Goal: Transaction & Acquisition: Purchase product/service

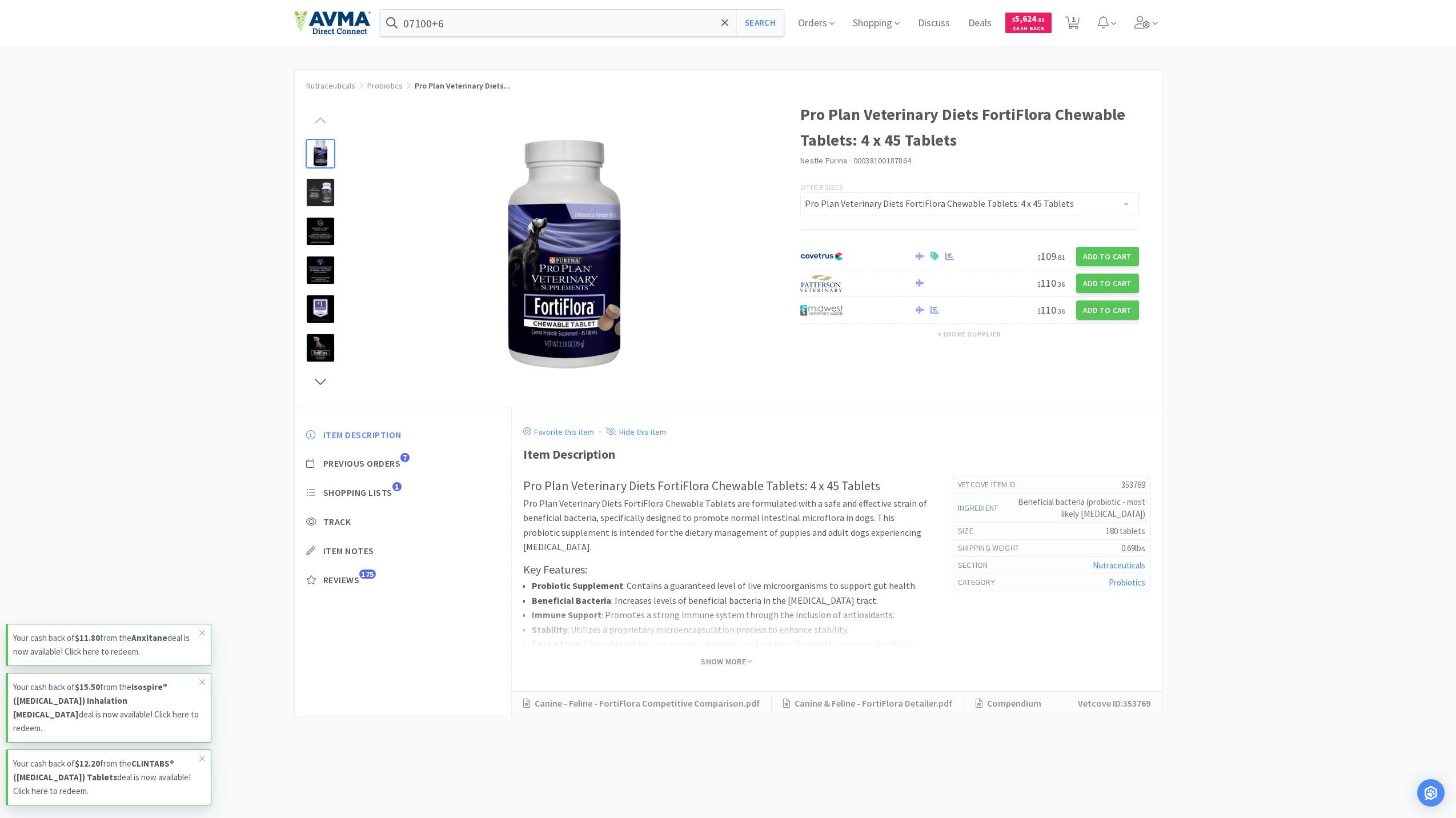
select select "353769"
click at [1079, 16] on span "1" at bounding box center [1072, 23] width 23 height 45
select select "4"
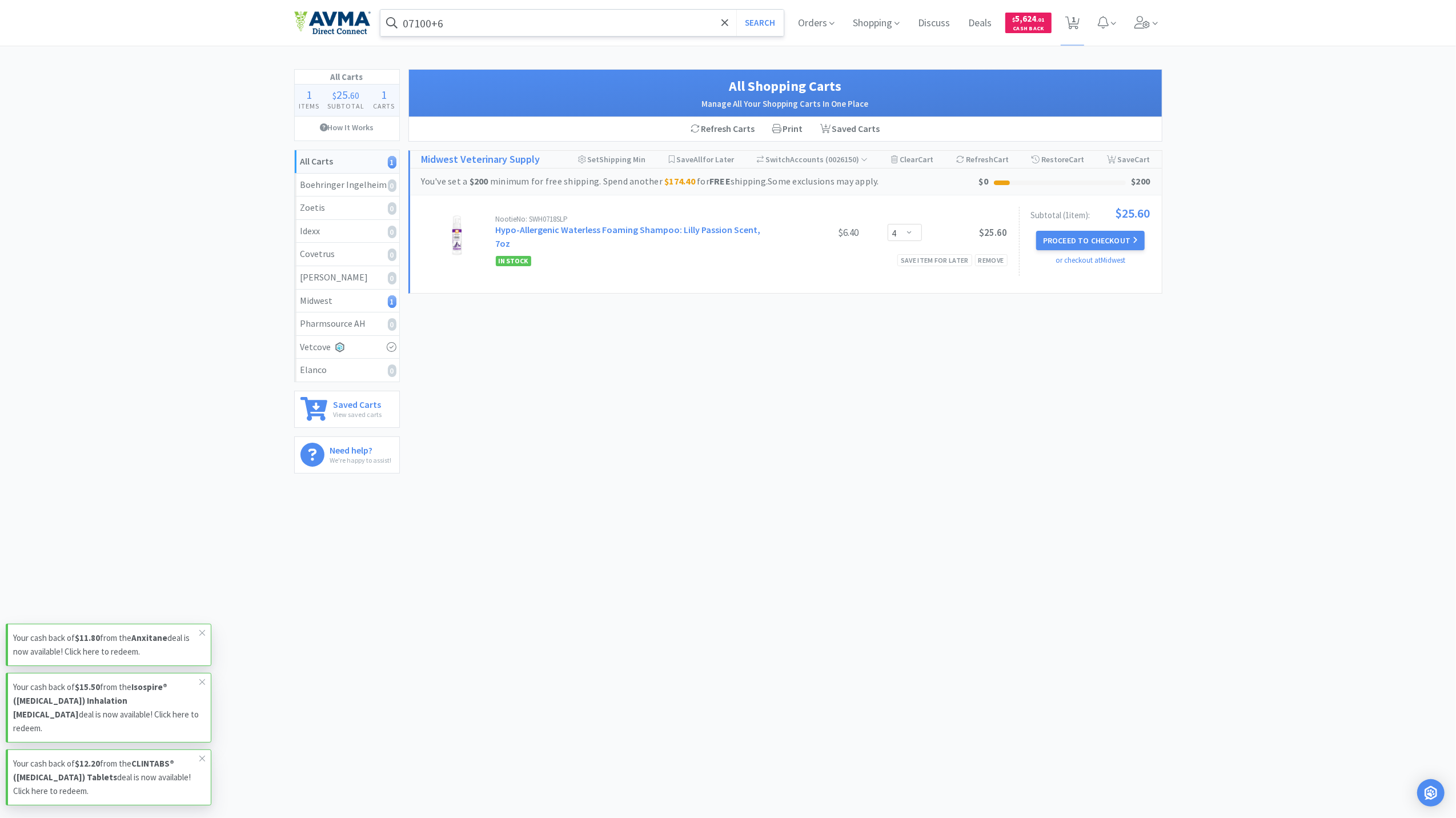
click at [581, 31] on input "07100+6" at bounding box center [582, 23] width 403 height 27
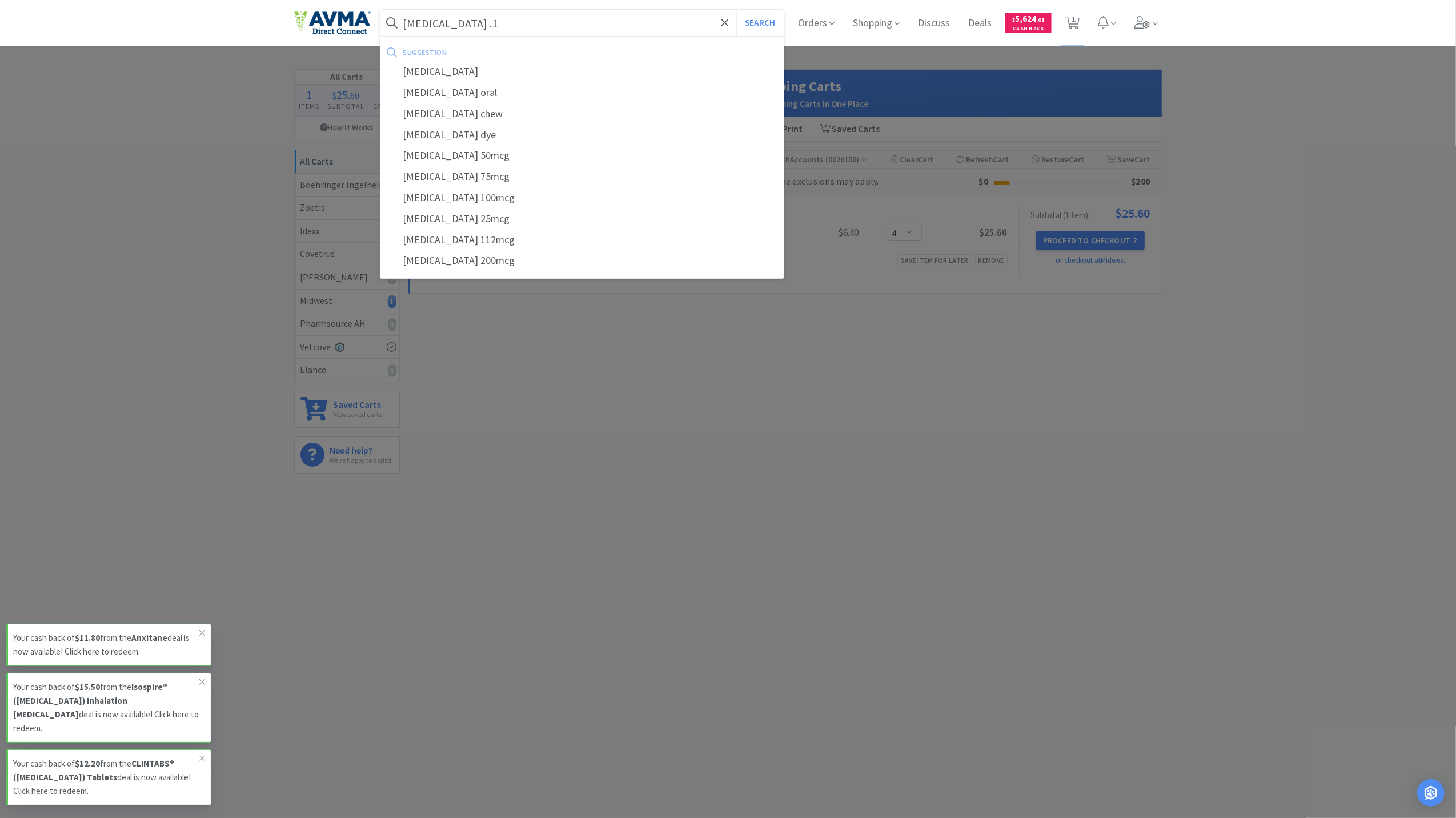
type input "[MEDICAL_DATA] .1"
click at [736, 9] on button "Search" at bounding box center [760, 23] width 48 height 27
select select "4"
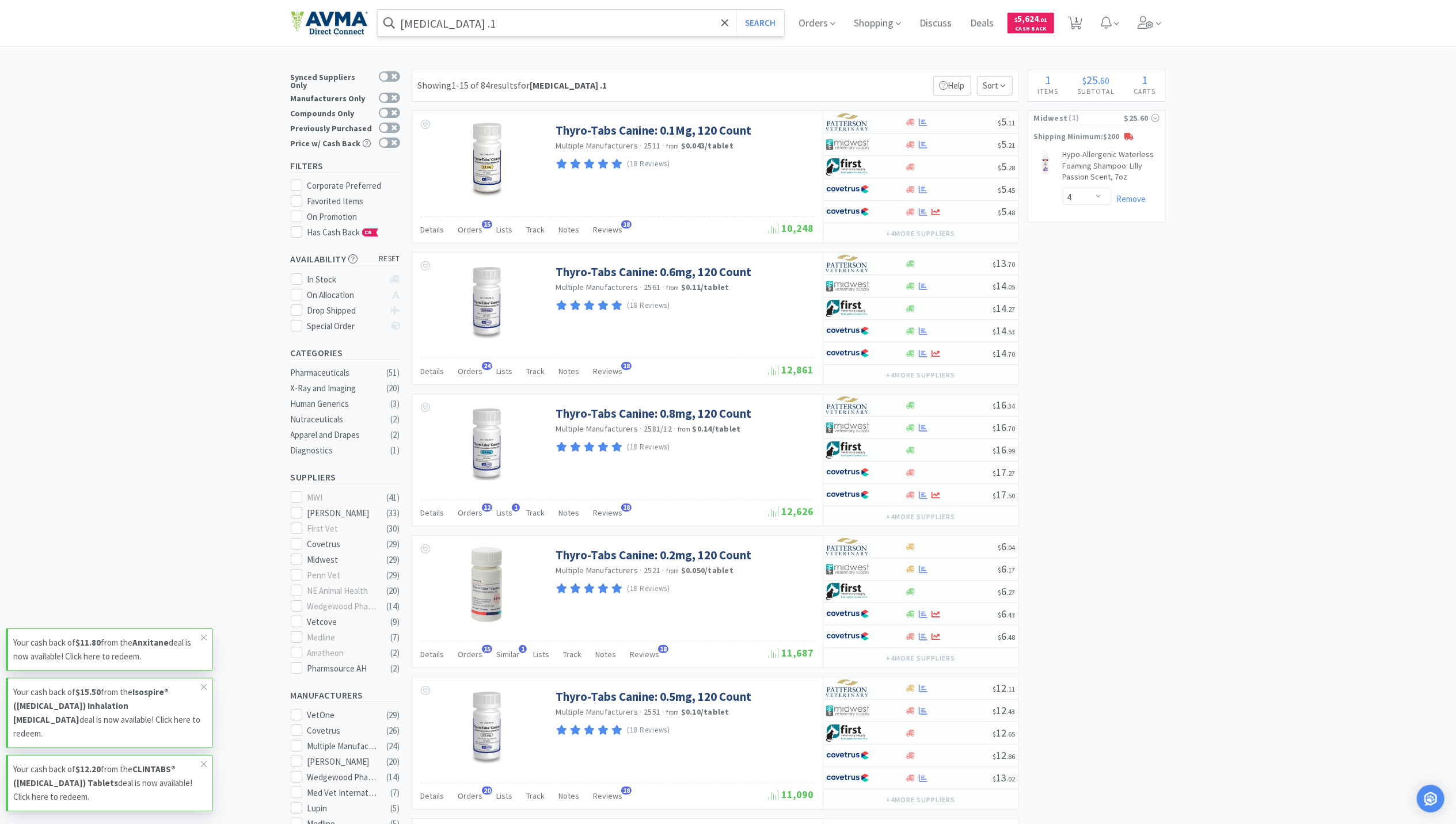
click at [555, 17] on input "[MEDICAL_DATA] .1" at bounding box center [580, 23] width 407 height 27
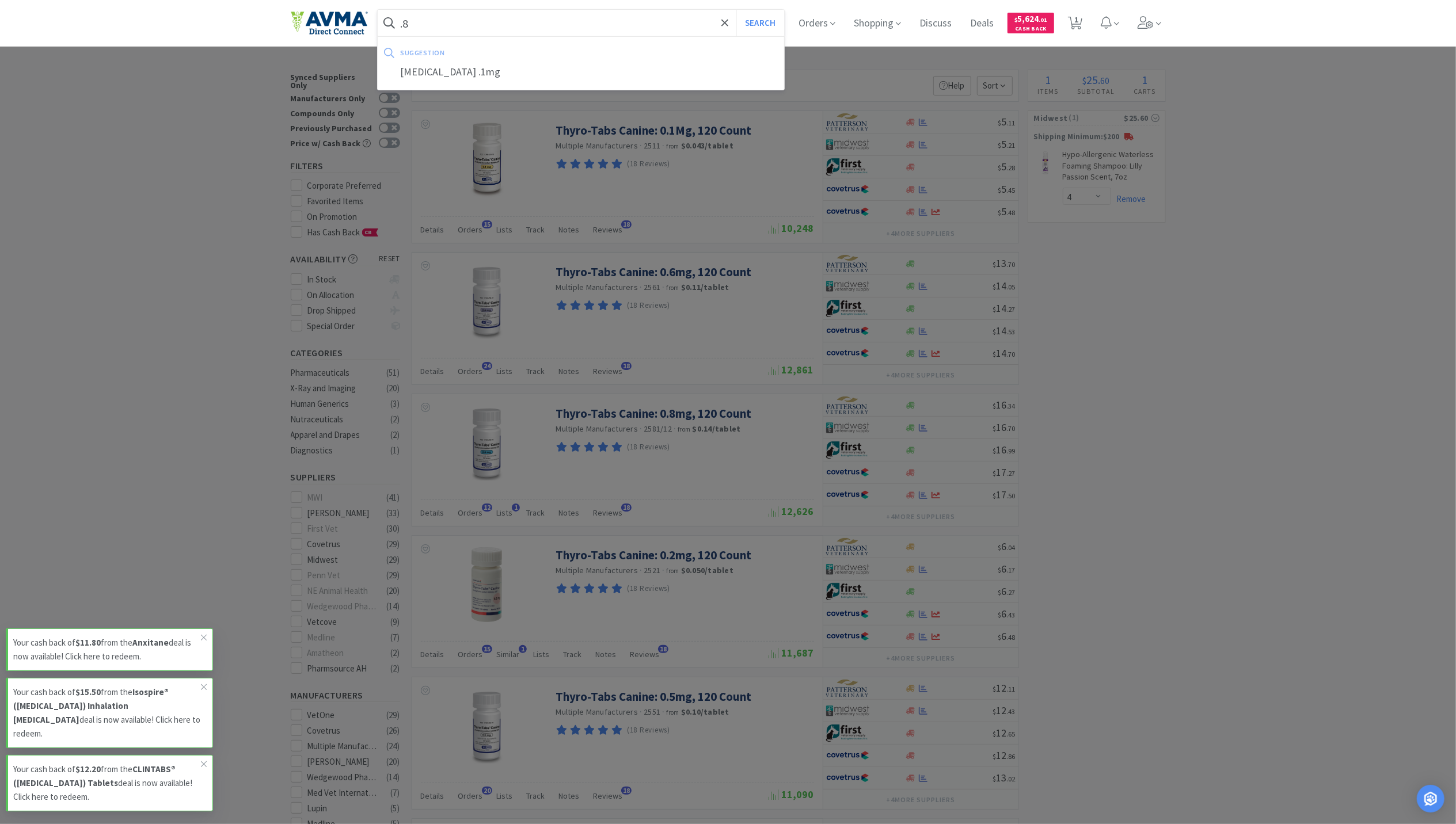
type input ".8"
click at [737, 9] on button "Search" at bounding box center [760, 23] width 48 height 27
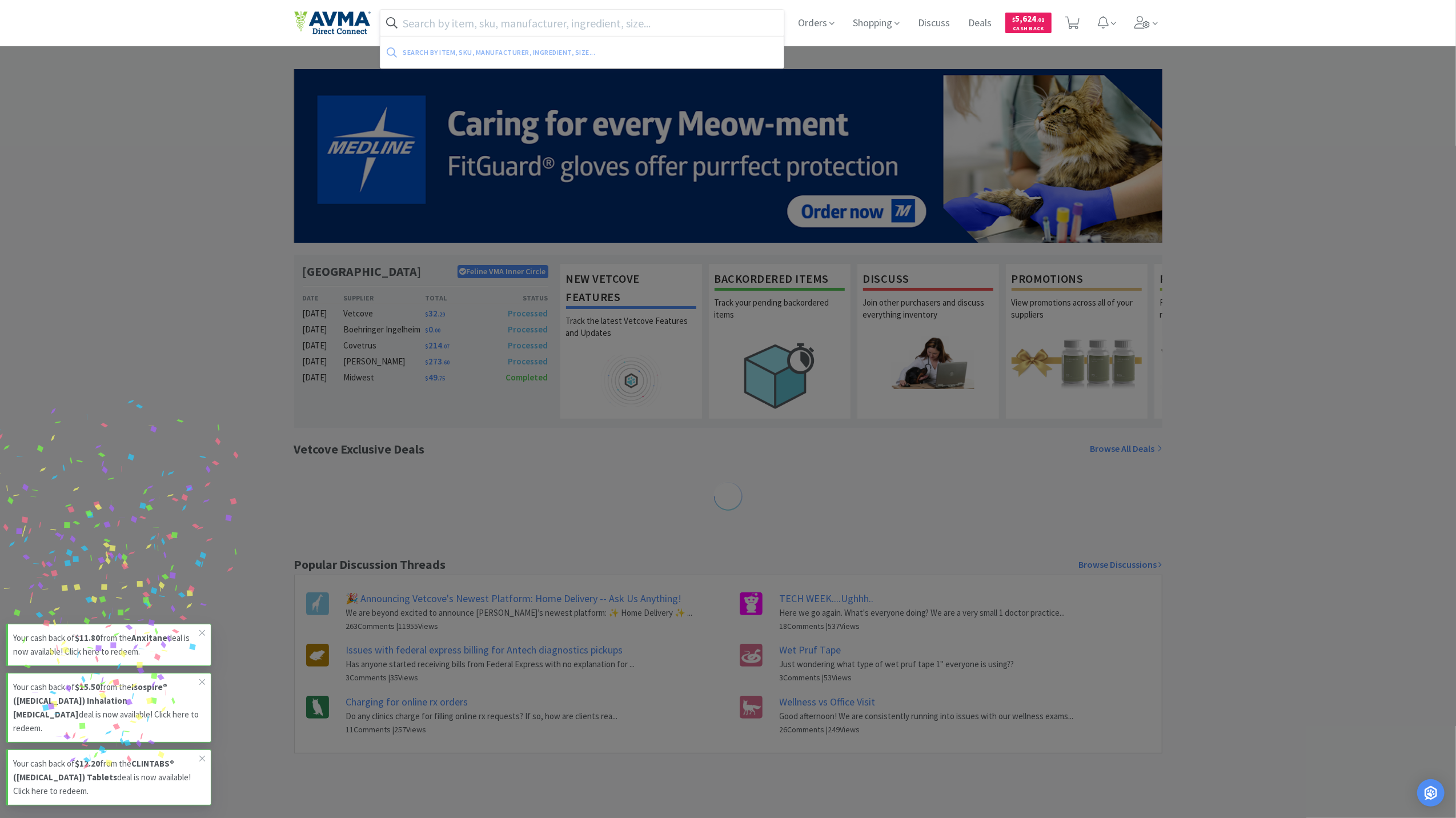
click at [464, 21] on input "text" at bounding box center [582, 23] width 403 height 27
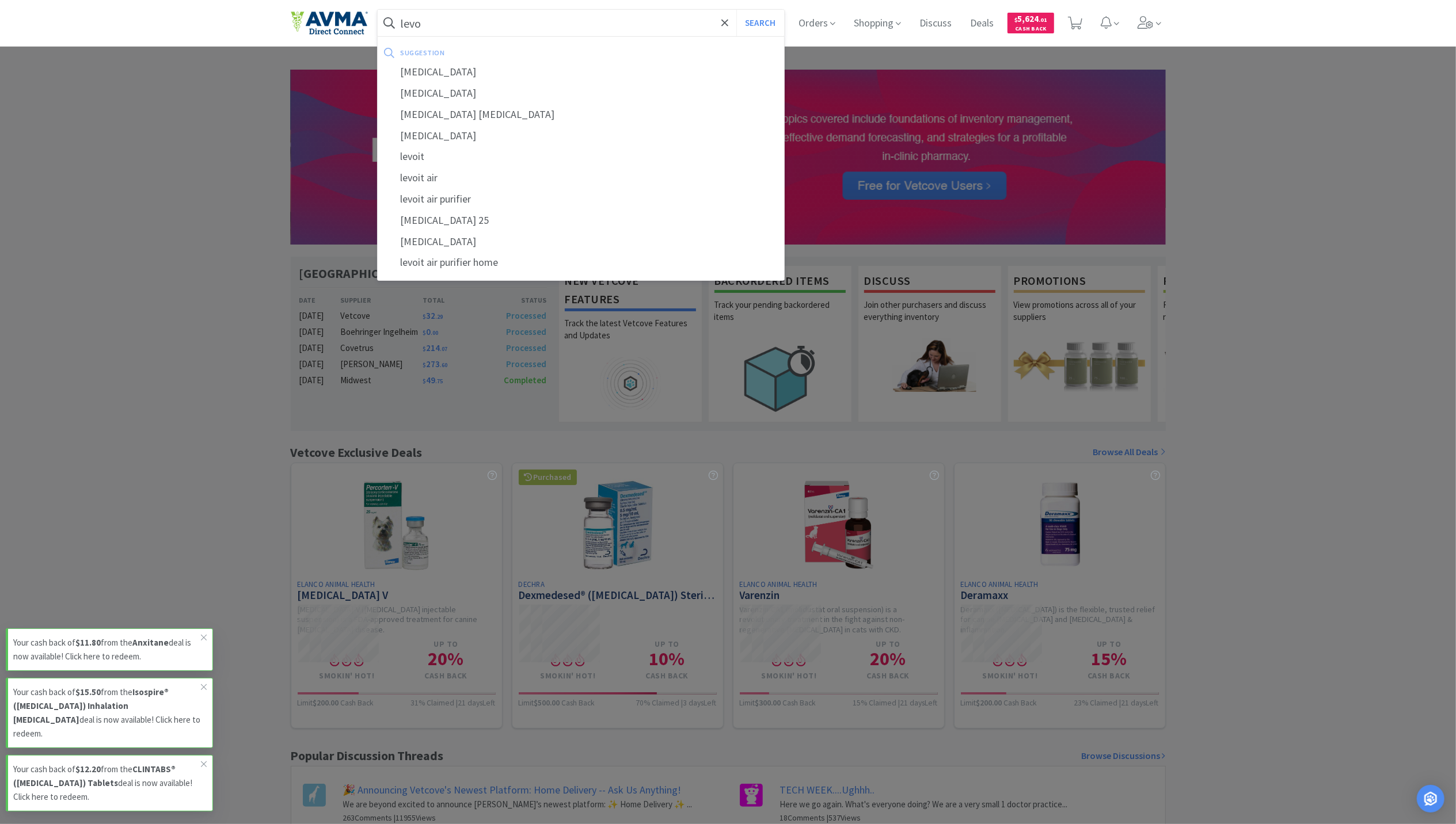
click at [467, 75] on div "[MEDICAL_DATA]" at bounding box center [580, 72] width 407 height 21
type input "[MEDICAL_DATA]"
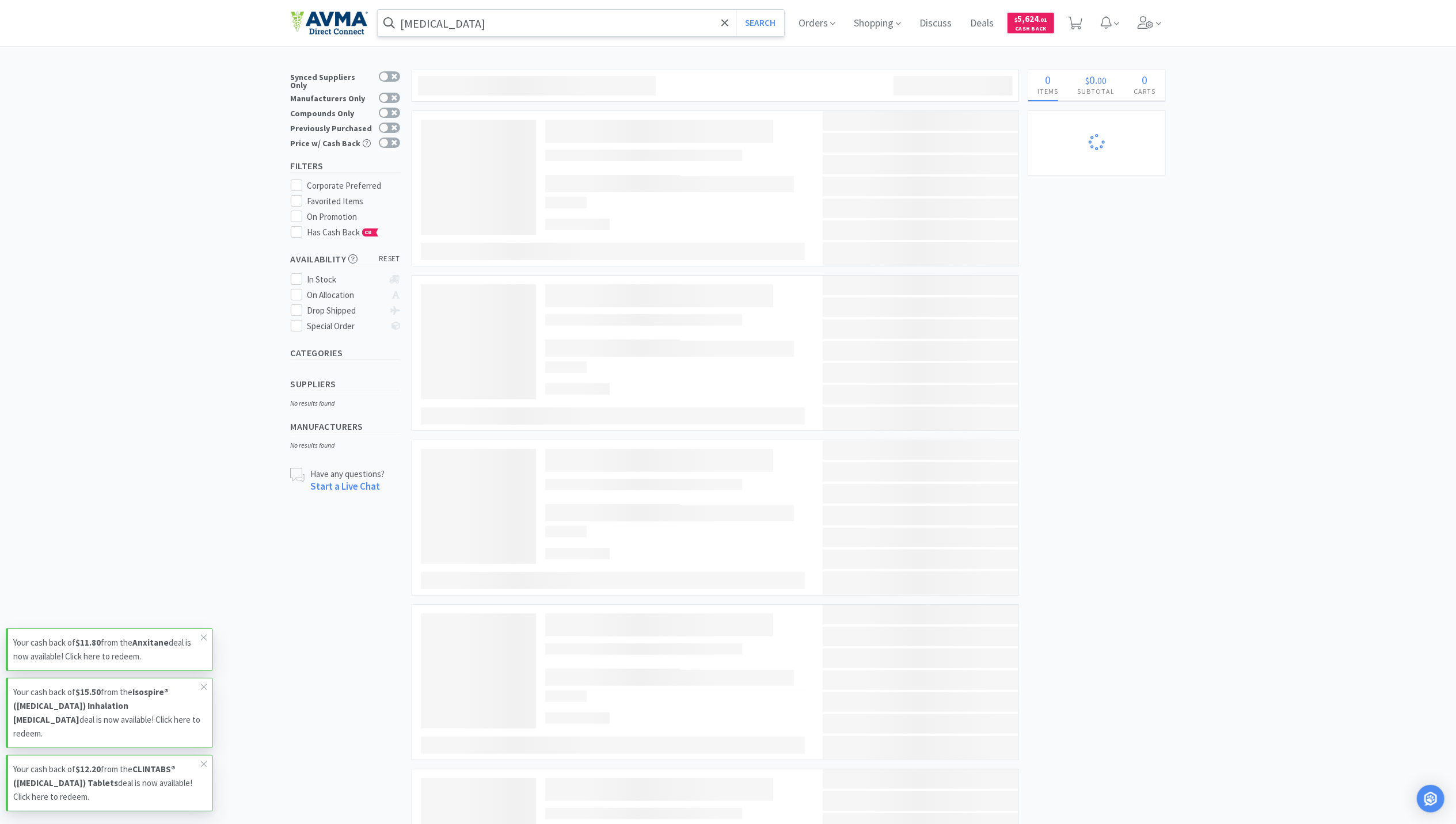
select select "4"
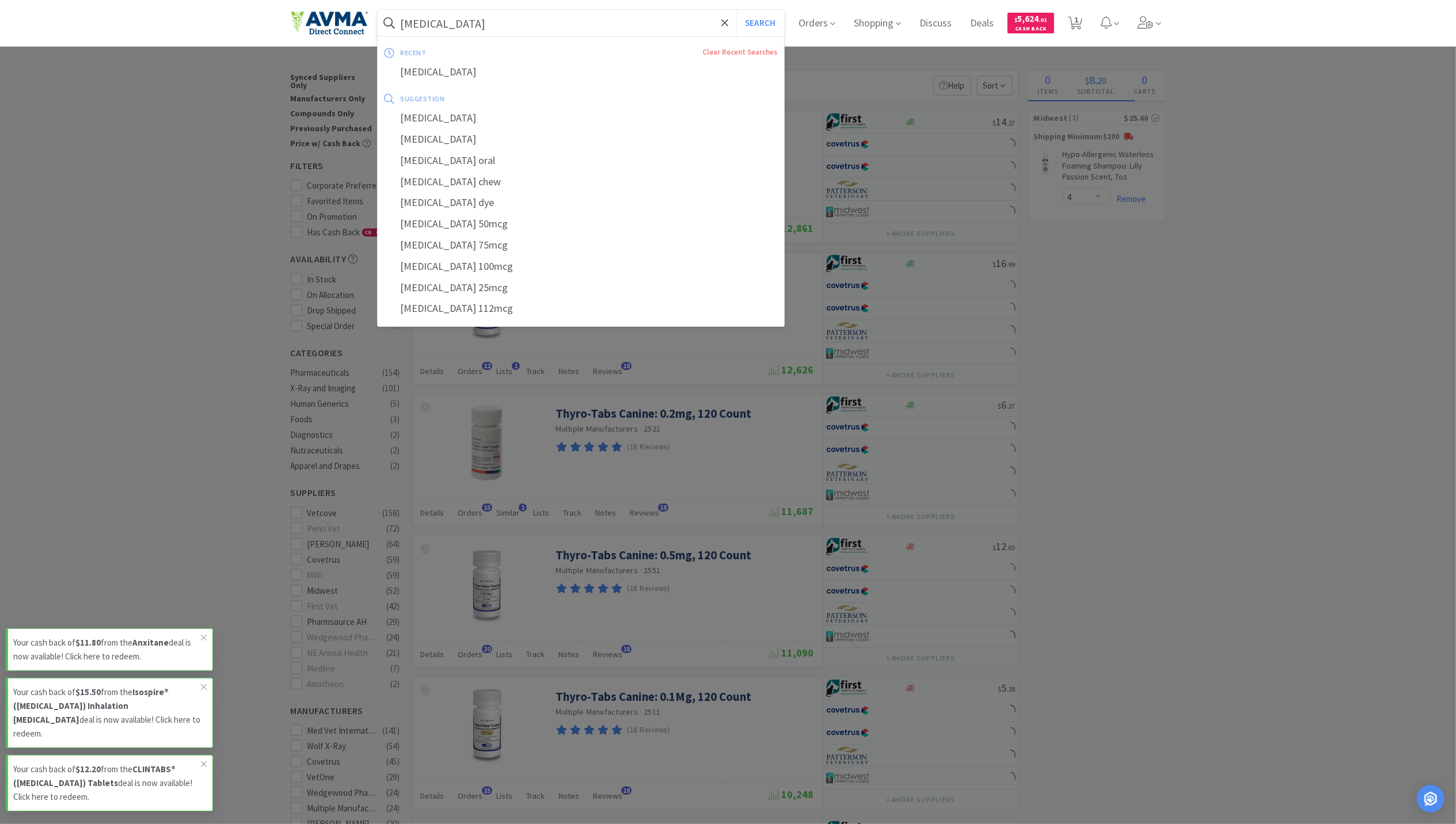
click at [503, 24] on input "[MEDICAL_DATA]" at bounding box center [580, 23] width 407 height 27
click at [489, 21] on input "[MEDICAL_DATA]" at bounding box center [580, 23] width 407 height 27
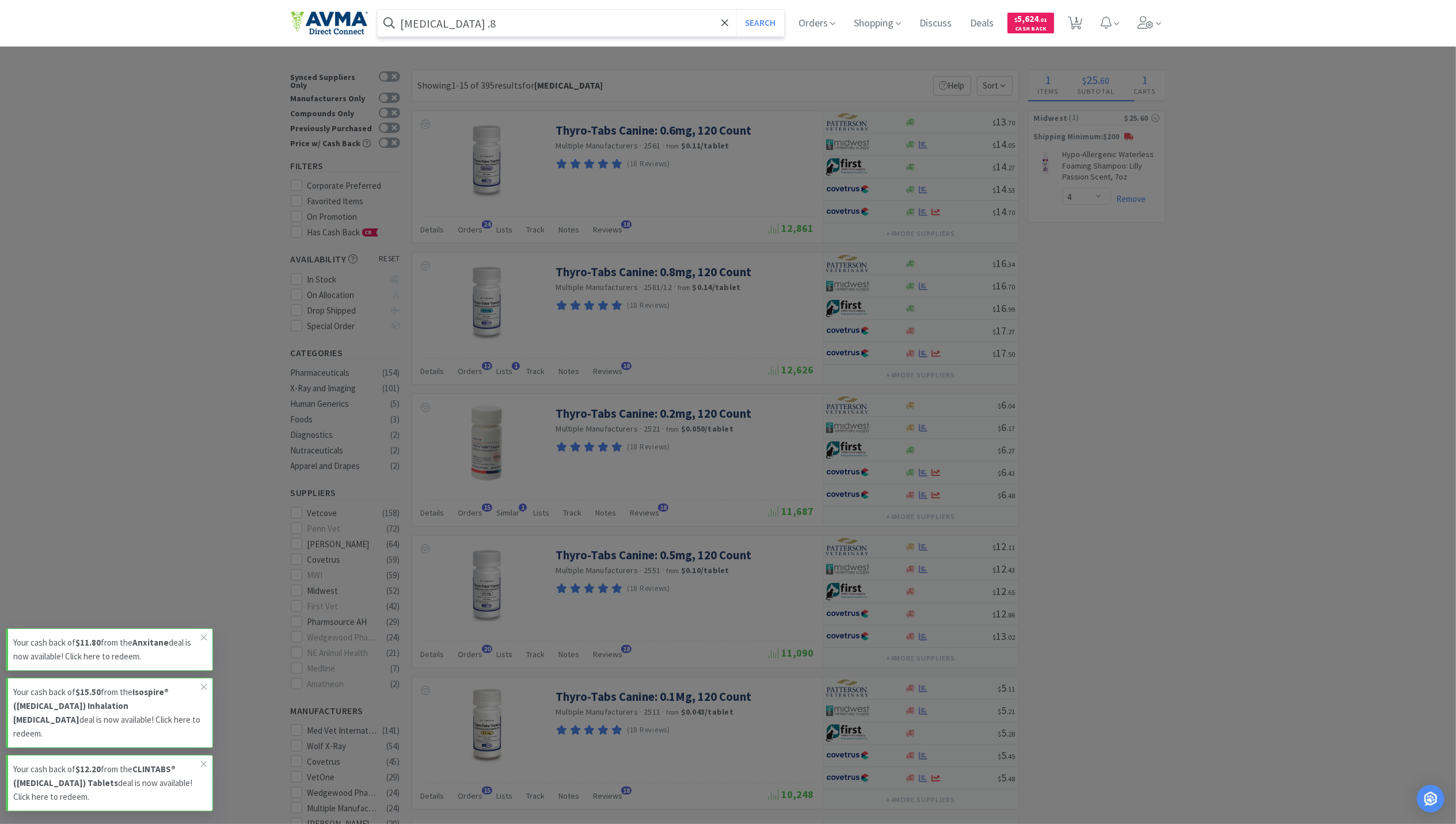
type input "levothyroxine .8"
click at [737, 9] on button "Search" at bounding box center [760, 23] width 48 height 27
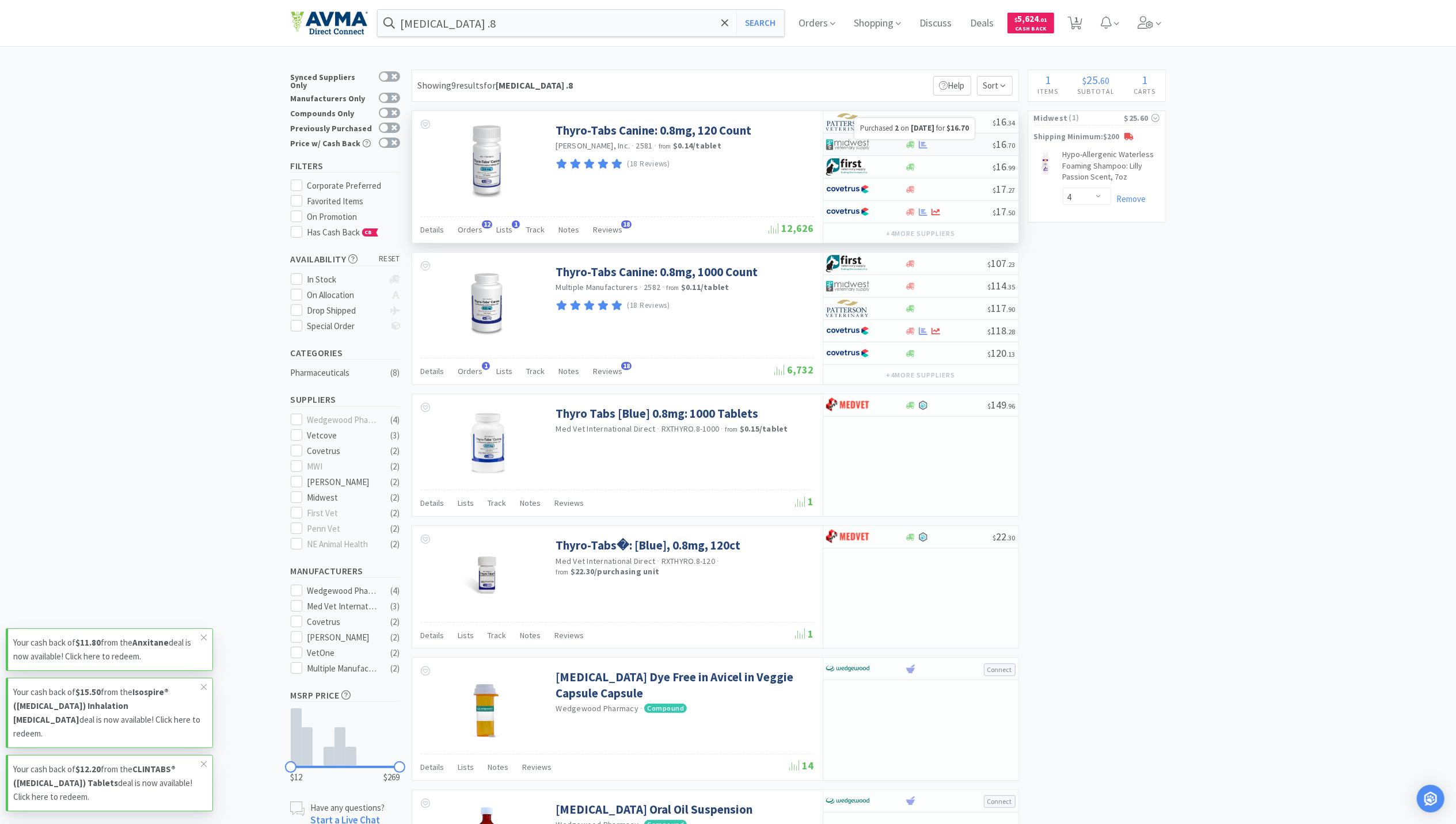
click at [924, 149] on icon at bounding box center [923, 144] width 9 height 9
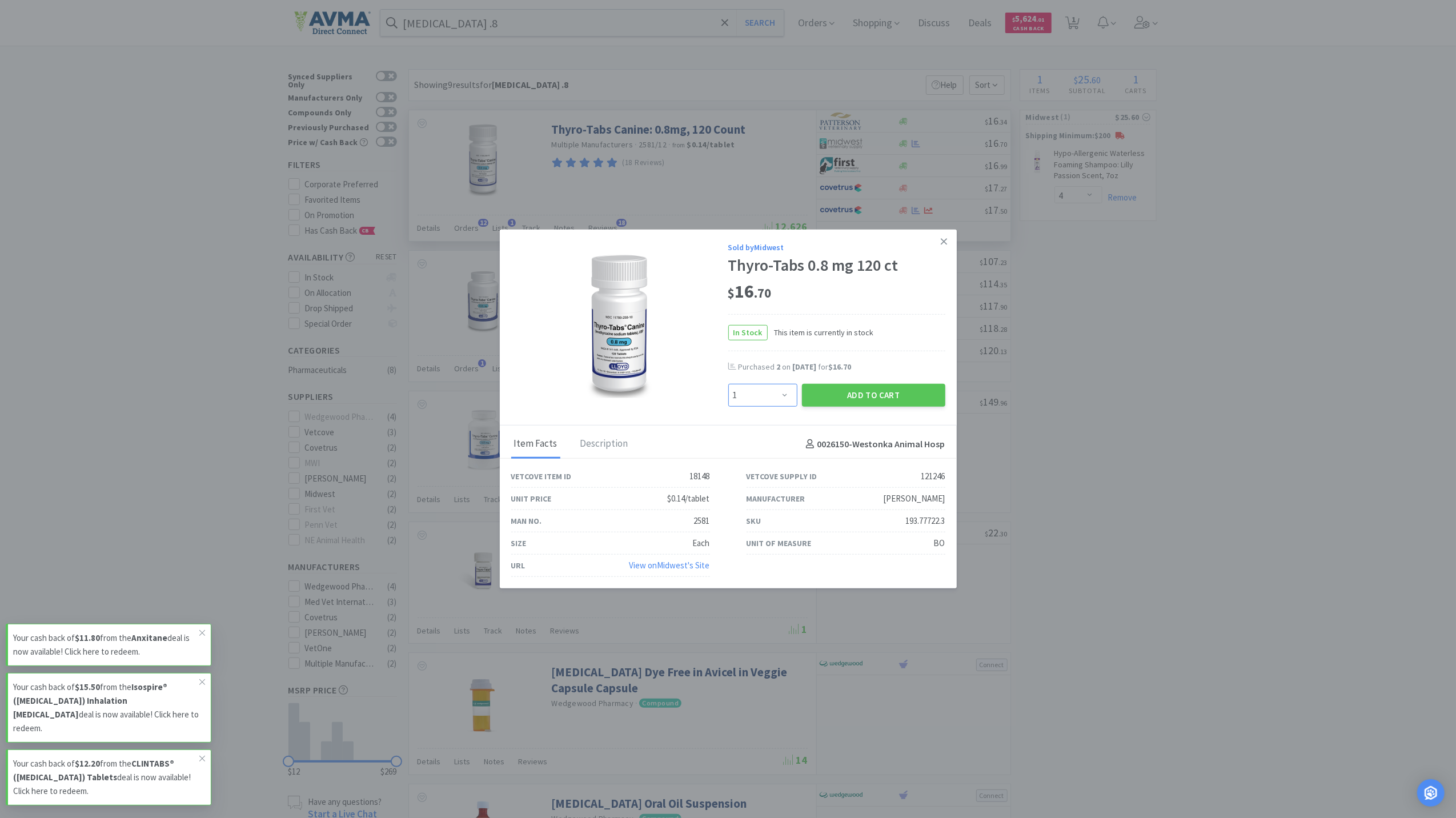
click at [787, 396] on select "Enter Quantity 1 2 3 4 5 6 7 8 9 10 11 12 13 14 15 16 17 18 19 20 Enter Quantity" at bounding box center [763, 395] width 69 height 23
select select "3"
click at [728, 384] on select "Enter Quantity 1 2 3 4 5 6 7 8 9 10 11 12 13 14 15 16 17 18 19 20 Enter Quantity" at bounding box center [763, 395] width 69 height 23
click at [853, 403] on button "Add to Cart" at bounding box center [873, 395] width 143 height 23
select select "3"
